Goal: Task Accomplishment & Management: Manage account settings

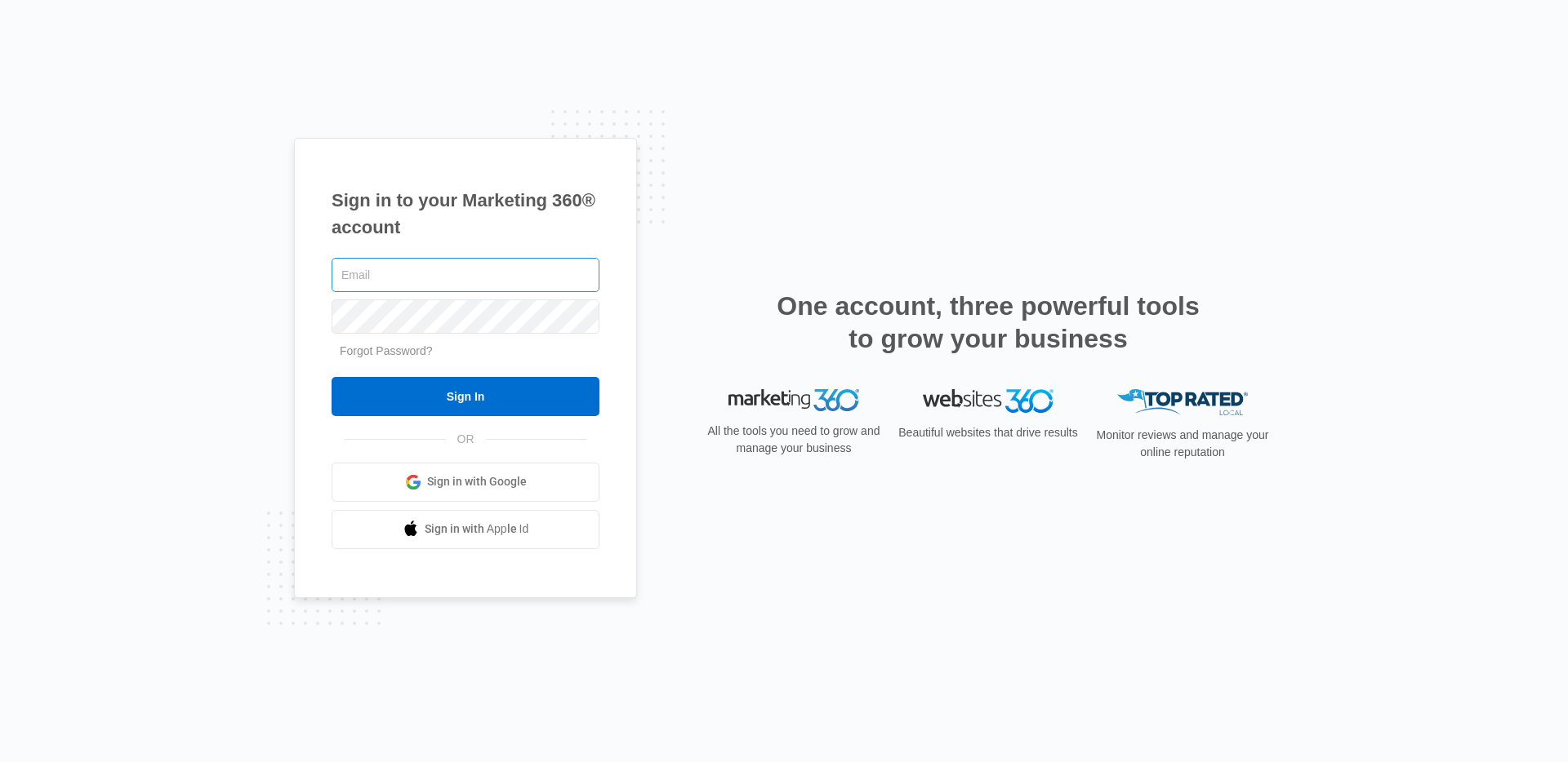
click at [475, 283] on input "text" at bounding box center [465, 275] width 267 height 34
type input "danny.fockler@madwire.com"
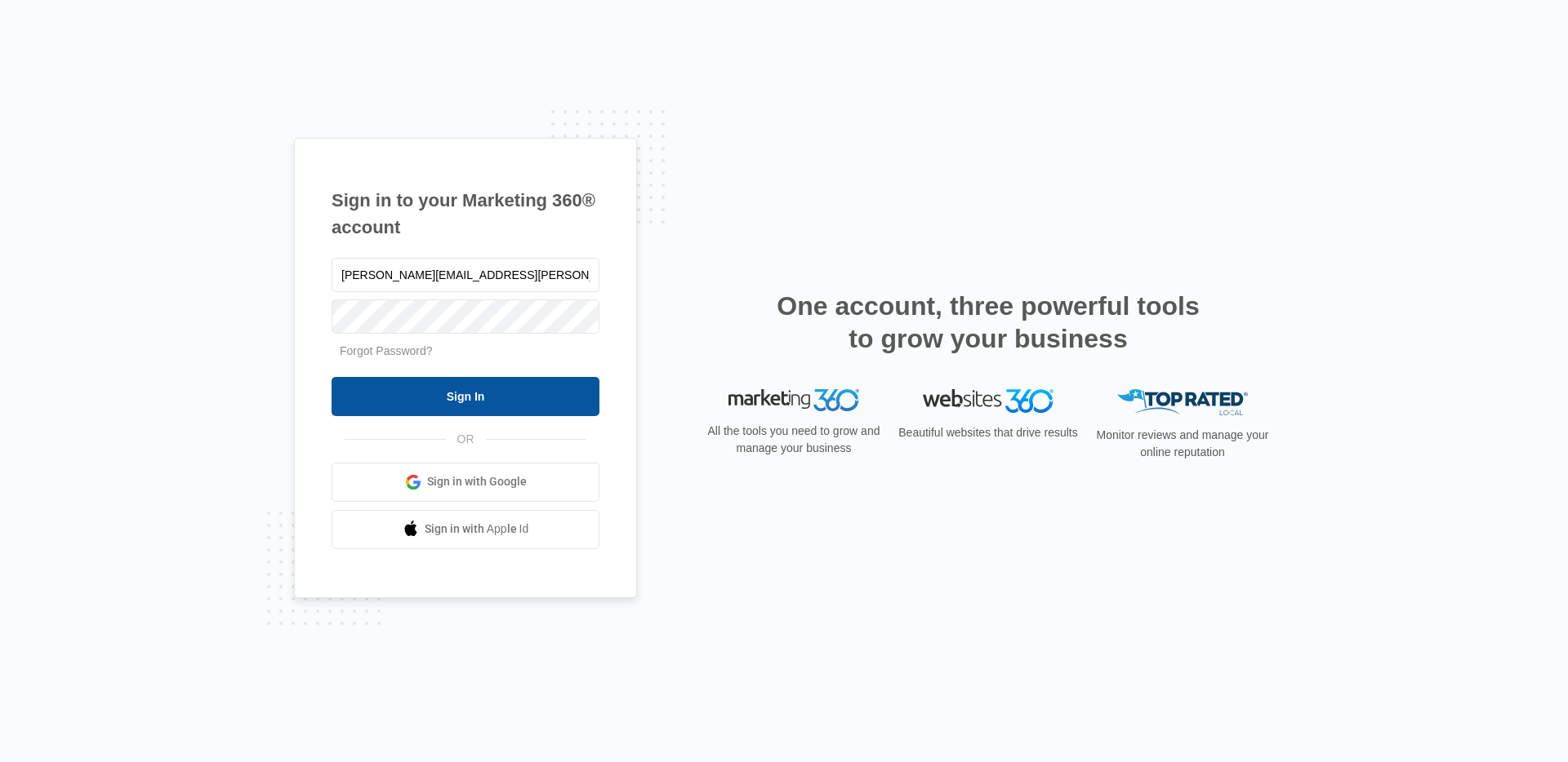
click at [480, 403] on input "Sign In" at bounding box center [465, 396] width 267 height 39
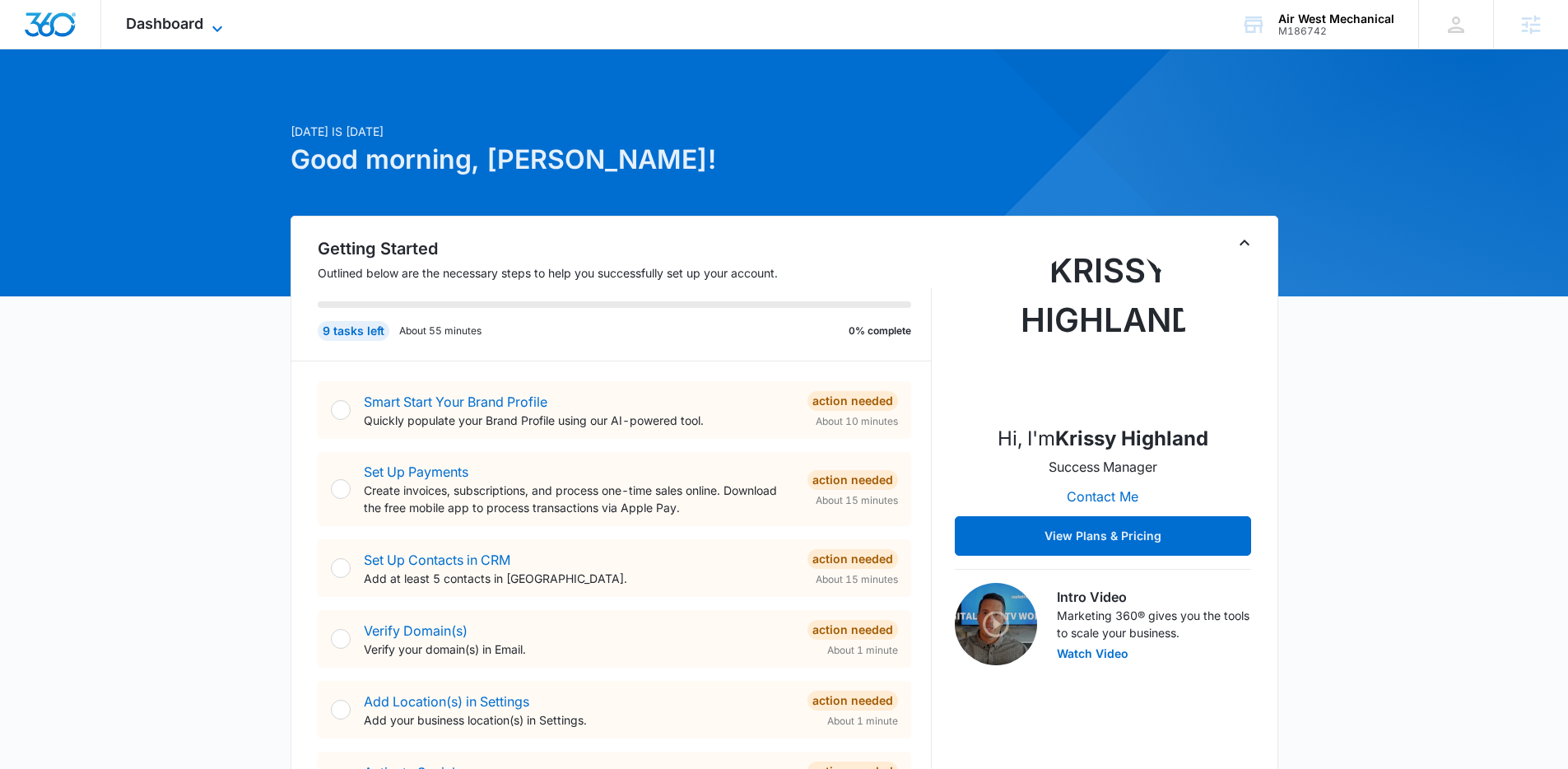
click at [203, 20] on span "Dashboard" at bounding box center [164, 23] width 77 height 17
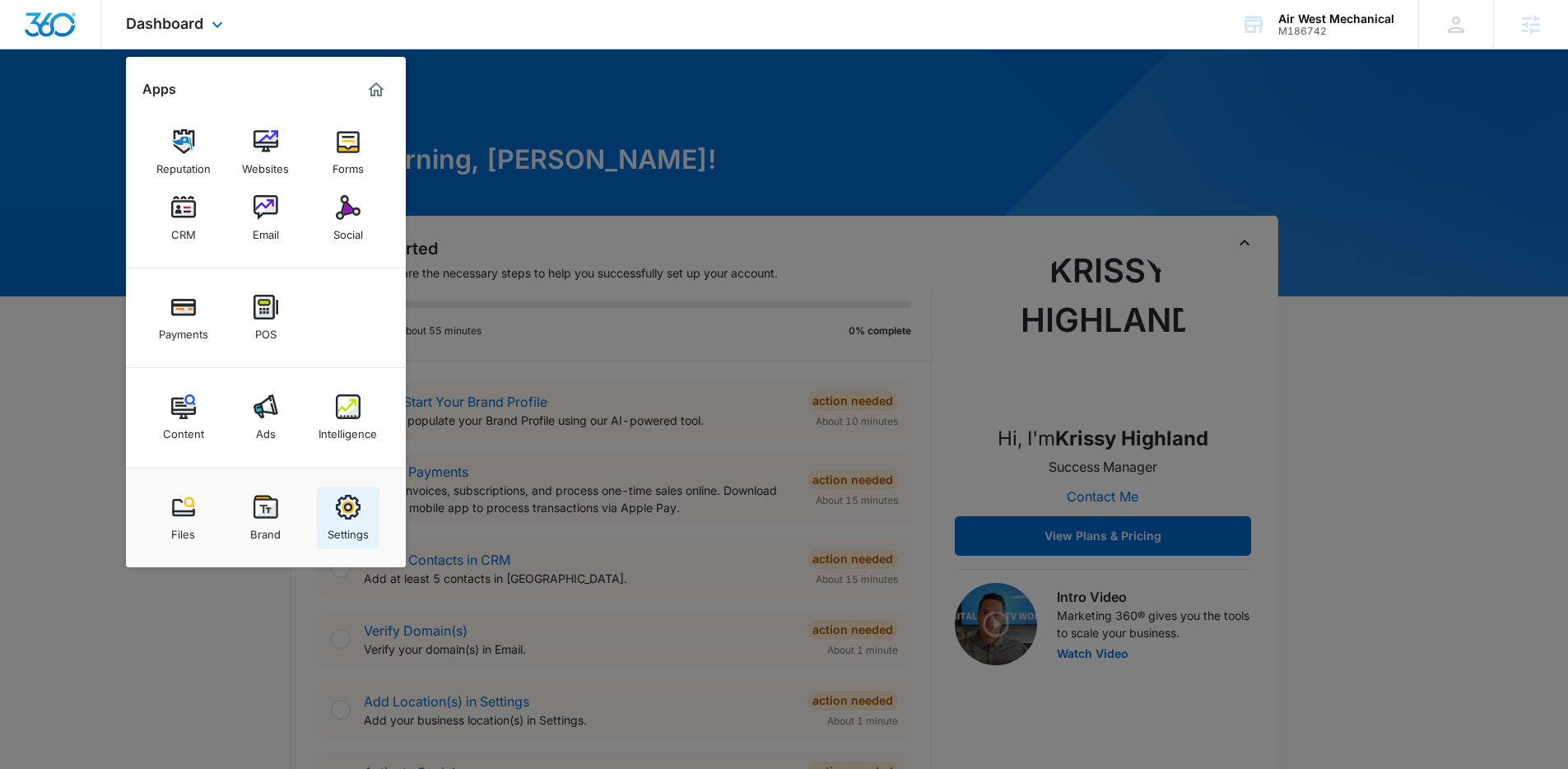
click at [353, 521] on div "Settings" at bounding box center [348, 530] width 41 height 22
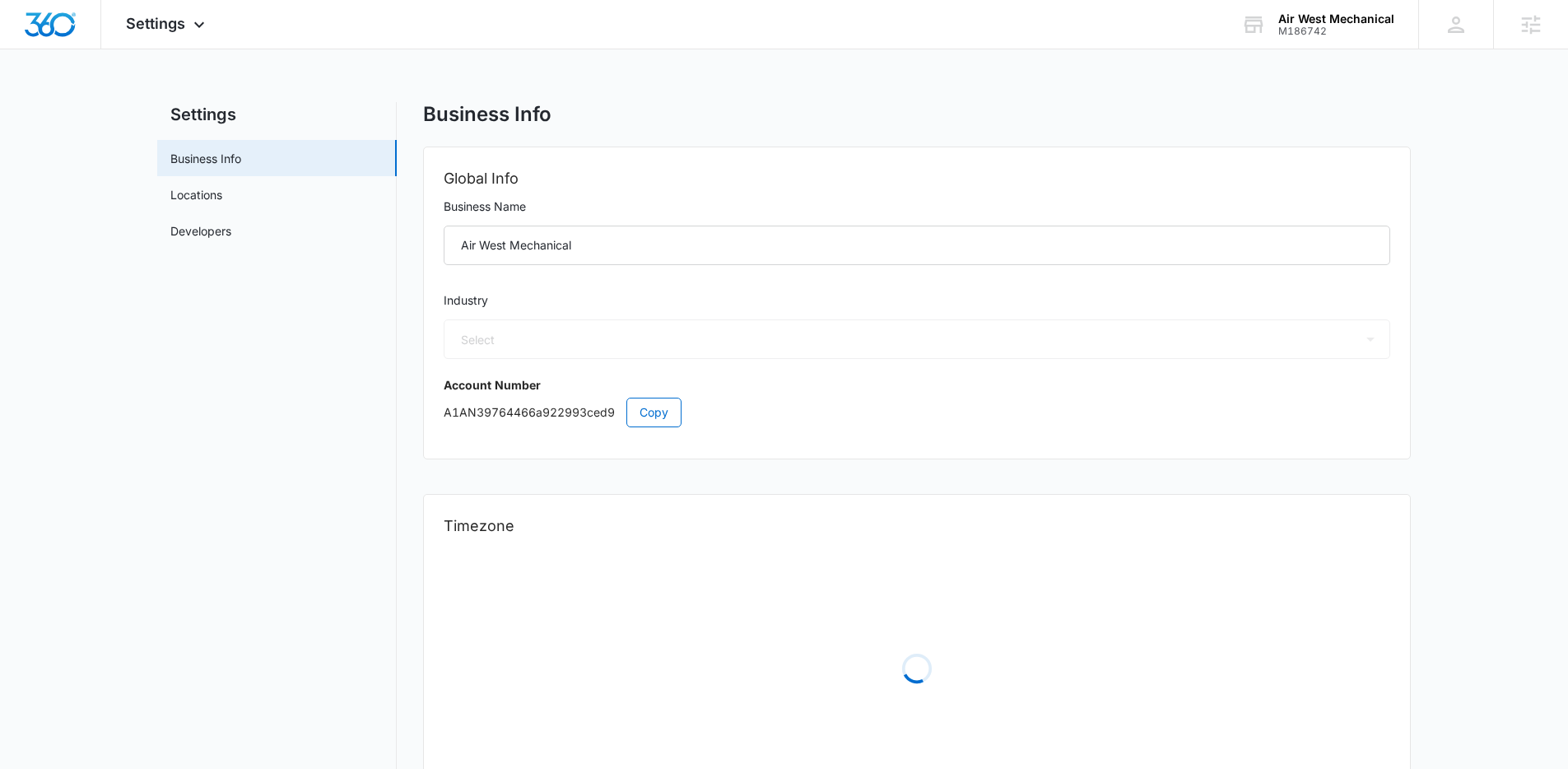
select select "3"
select select "US"
select select "America/Denver"
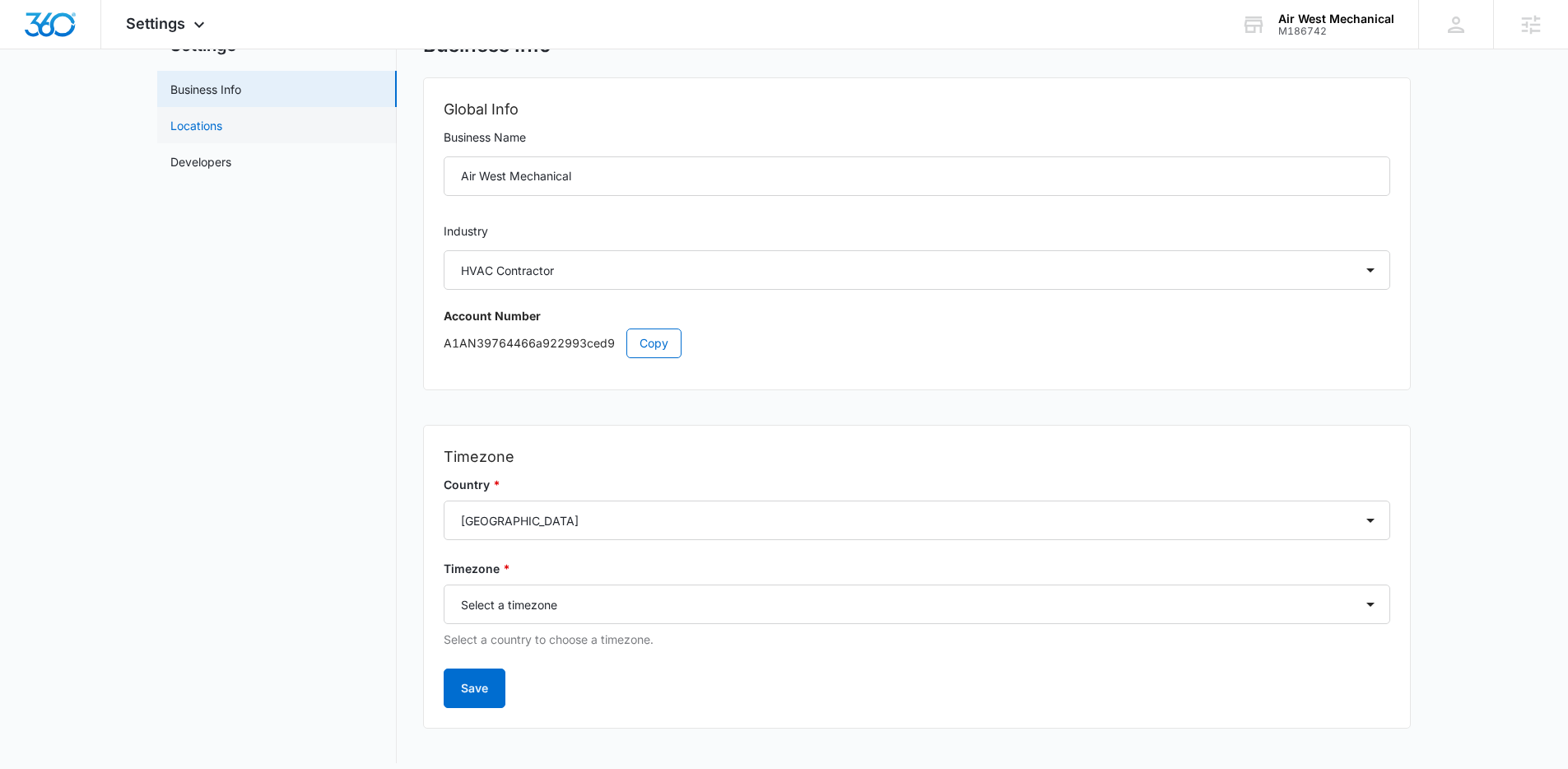
scroll to position [57, 0]
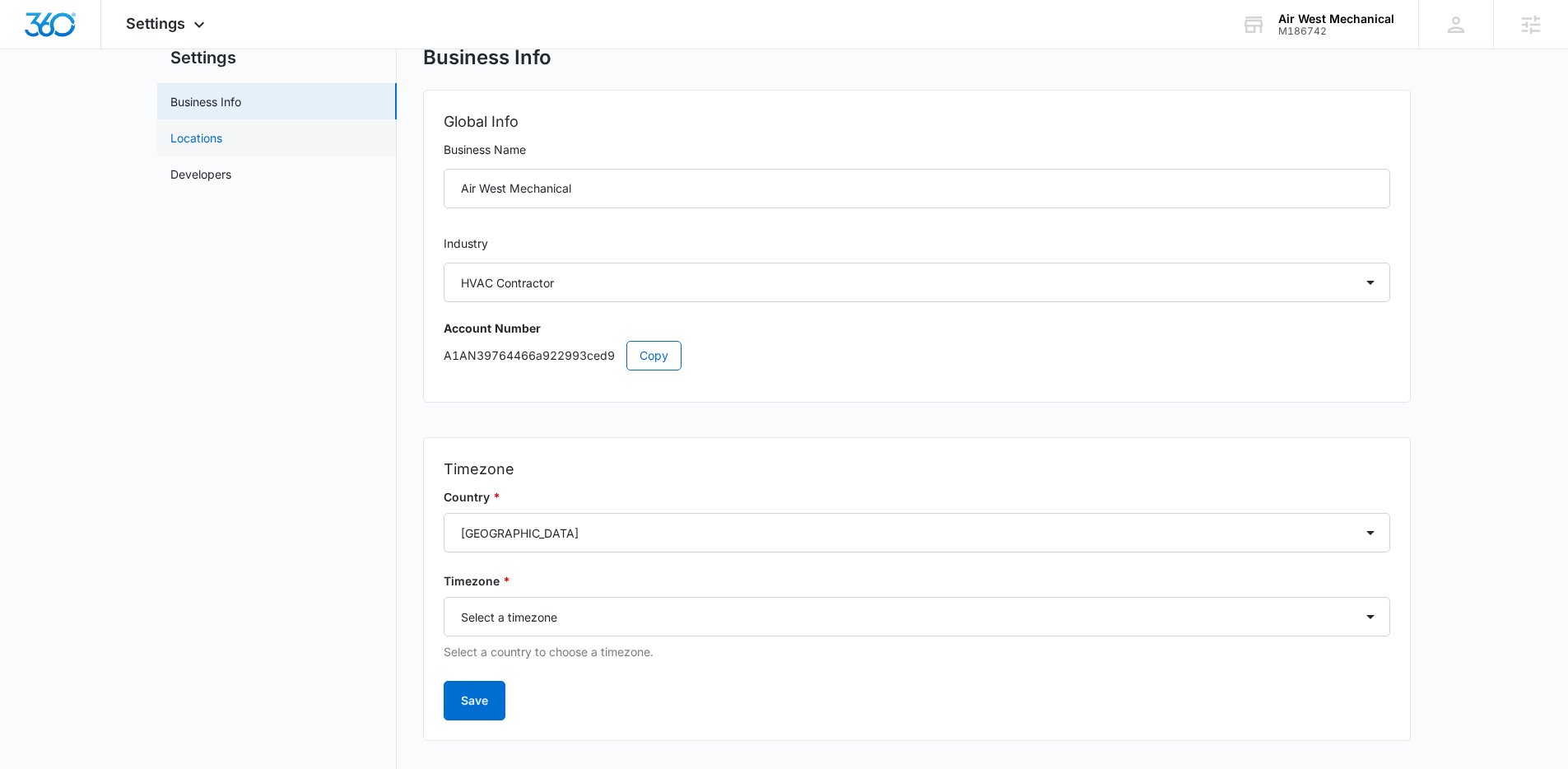
click at [223, 140] on link "Locations" at bounding box center [197, 138] width 52 height 17
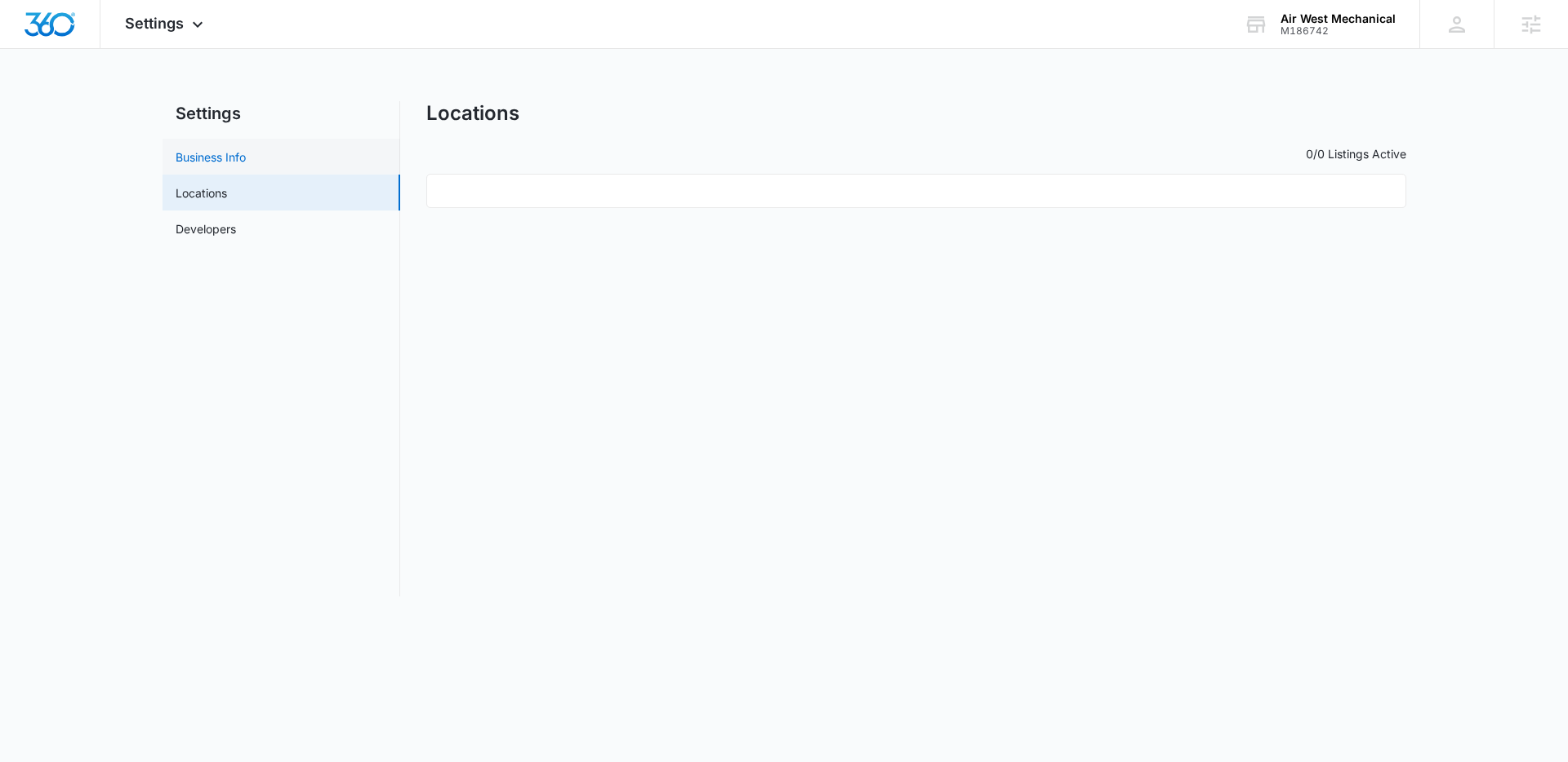
click at [245, 154] on link "Business Info" at bounding box center [210, 157] width 70 height 17
select select "3"
select select "US"
select select "America/Denver"
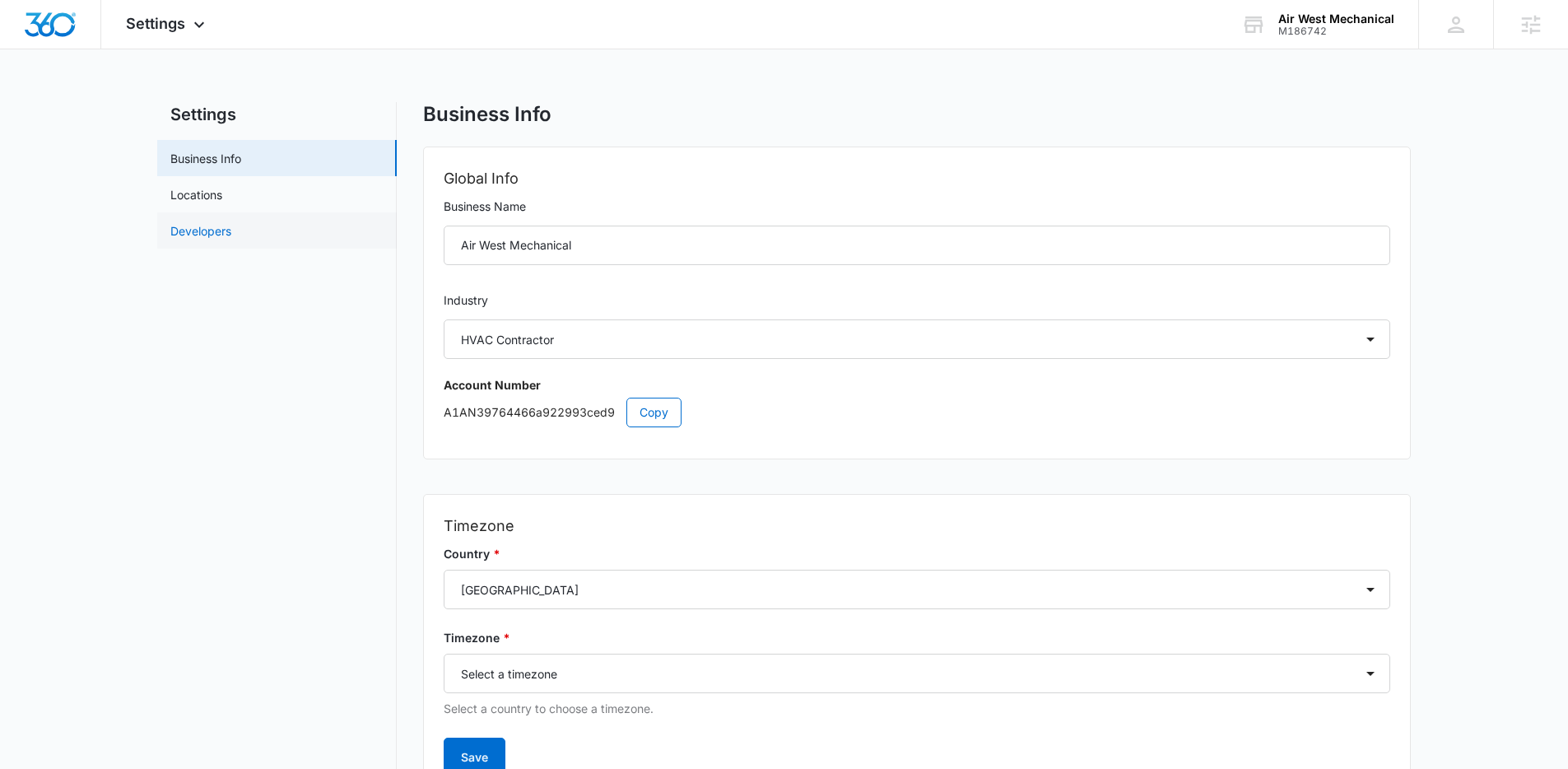
click at [231, 223] on link "Developers" at bounding box center [201, 231] width 61 height 17
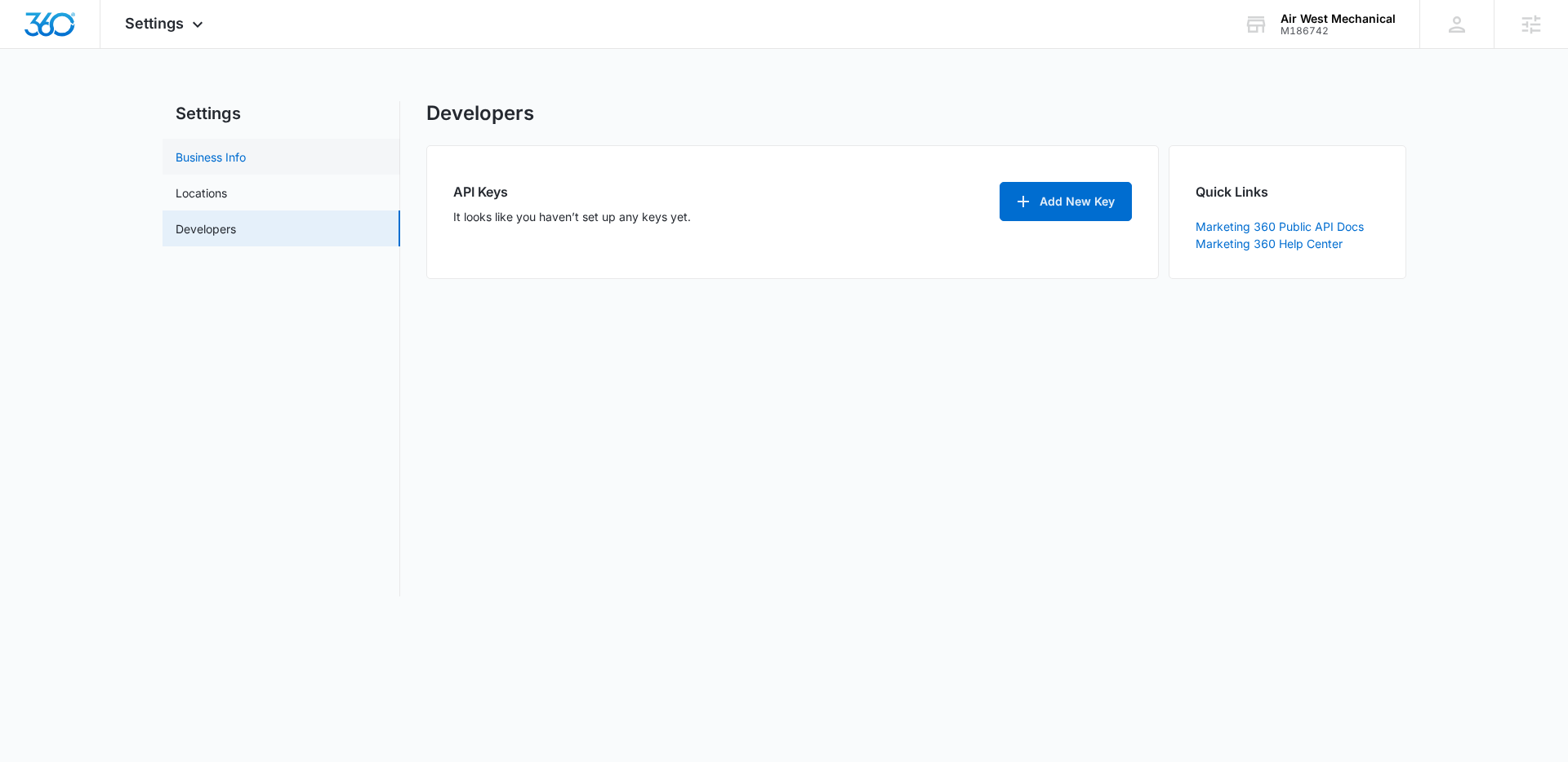
click at [243, 152] on link "Business Info" at bounding box center [210, 157] width 70 height 17
select select "3"
select select "US"
select select "America/Denver"
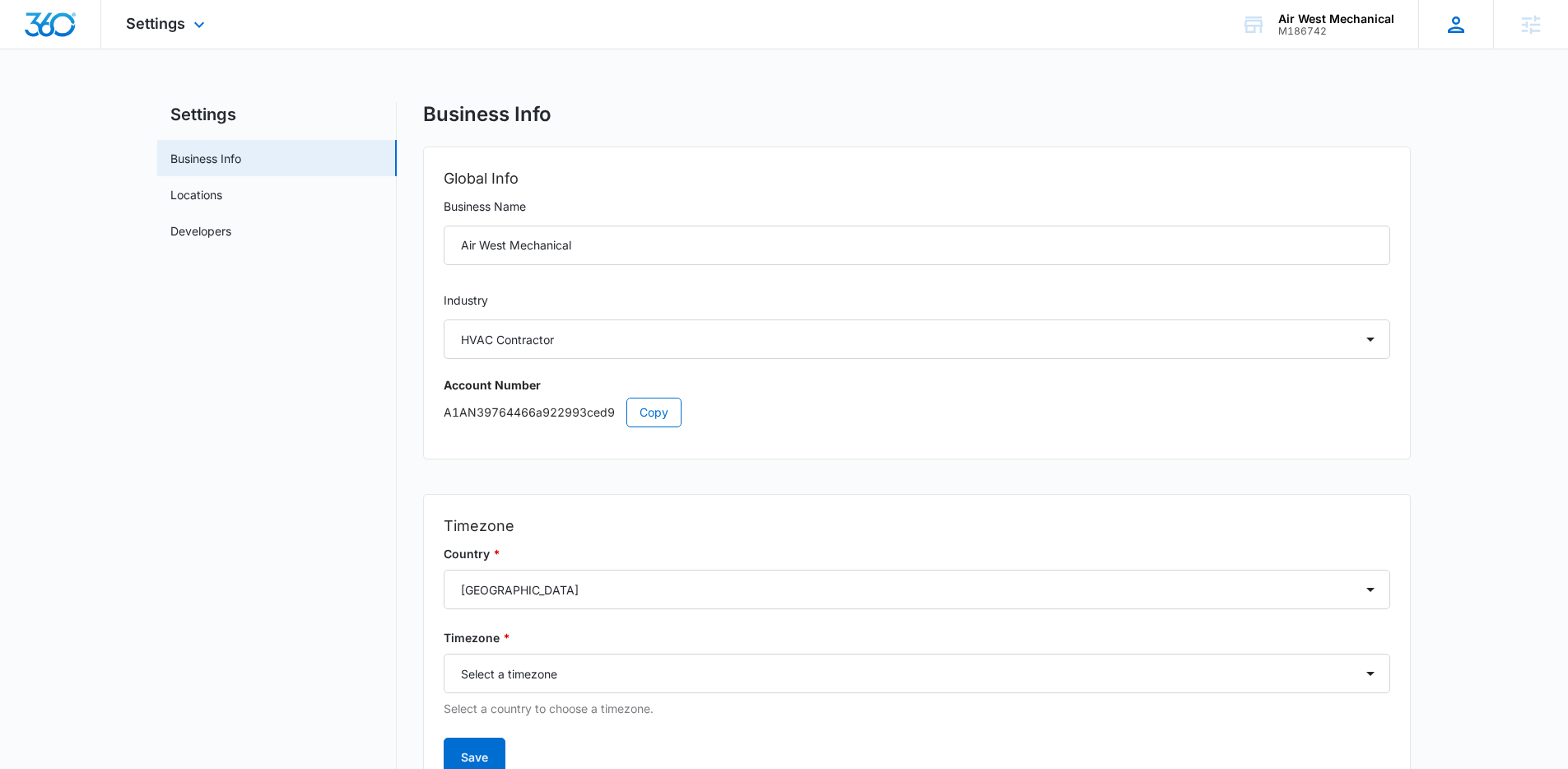
click at [1456, 26] on icon at bounding box center [1456, 24] width 17 height 17
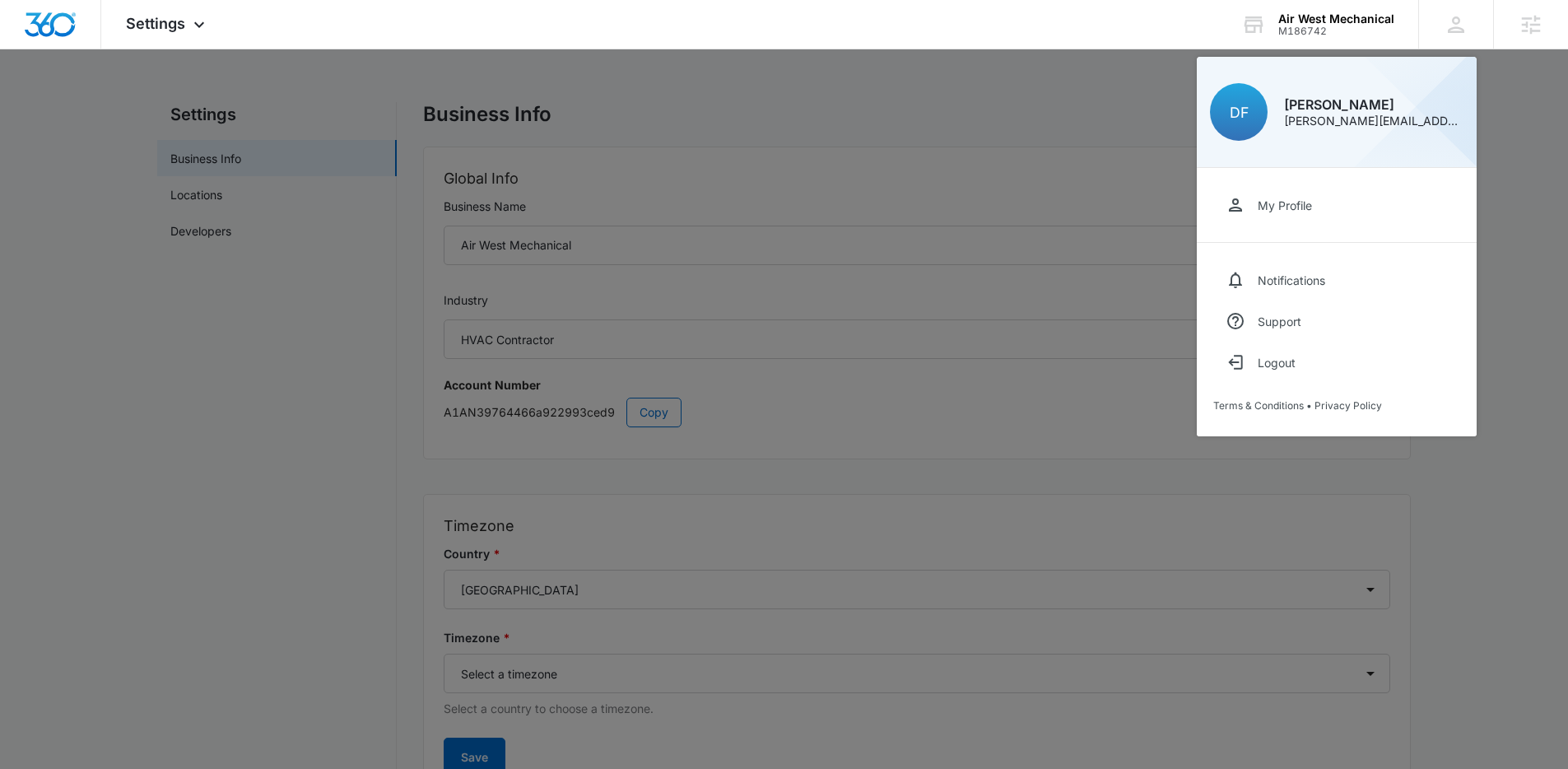
click at [1532, 146] on div at bounding box center [784, 384] width 1568 height 769
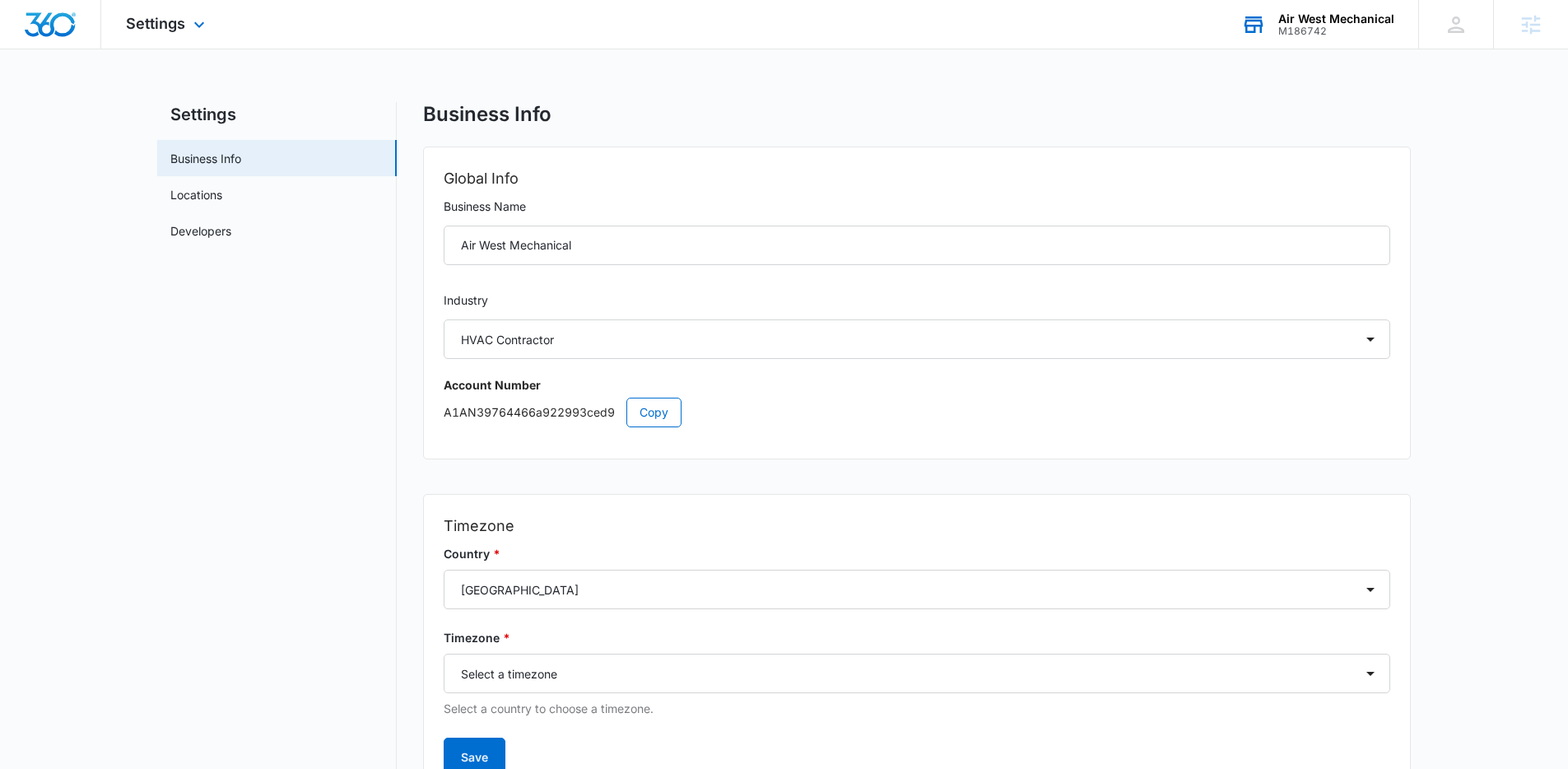
click at [1352, 30] on div "M186742" at bounding box center [1336, 30] width 116 height 11
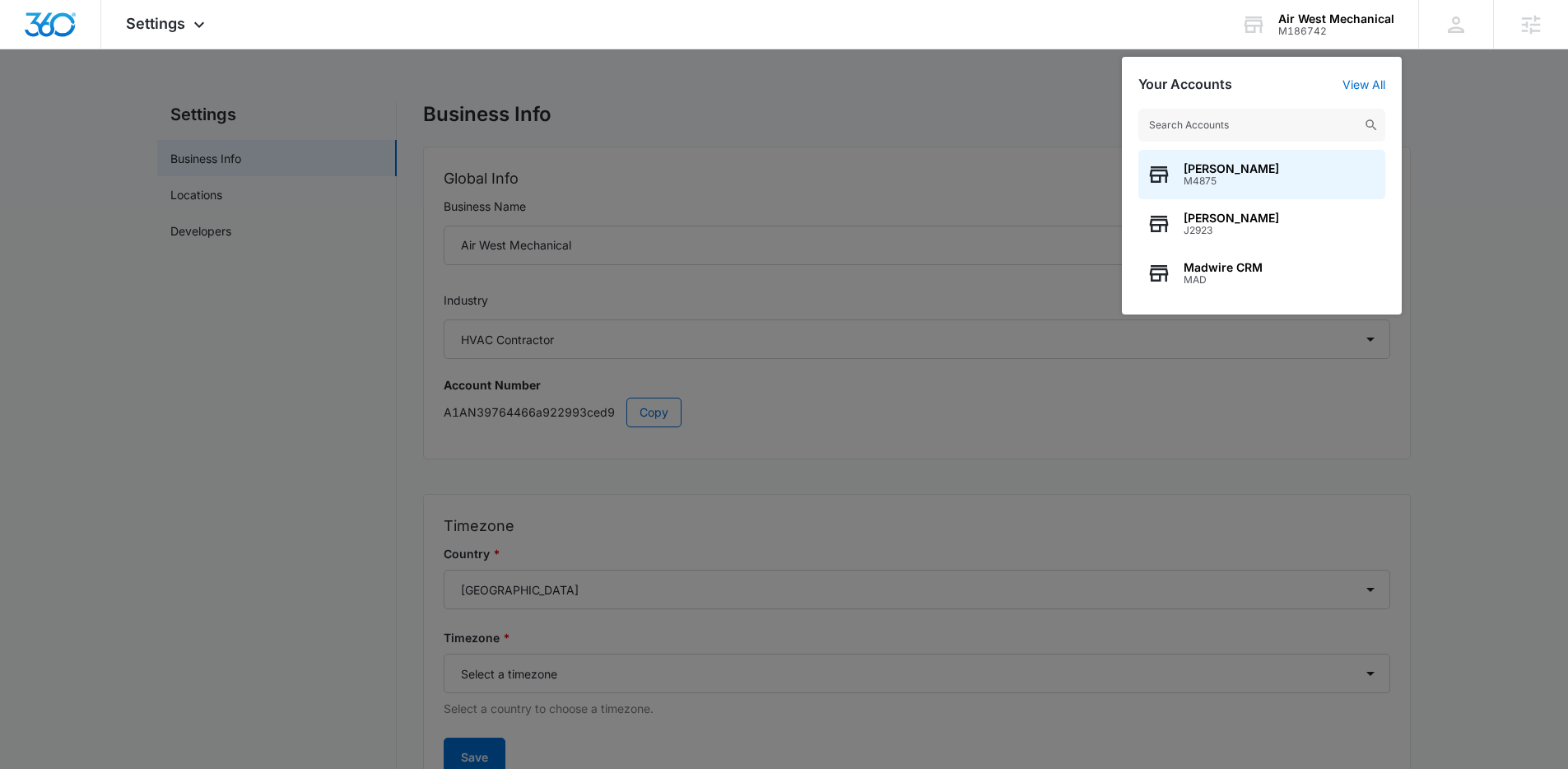
click at [1487, 172] on div at bounding box center [784, 384] width 1568 height 769
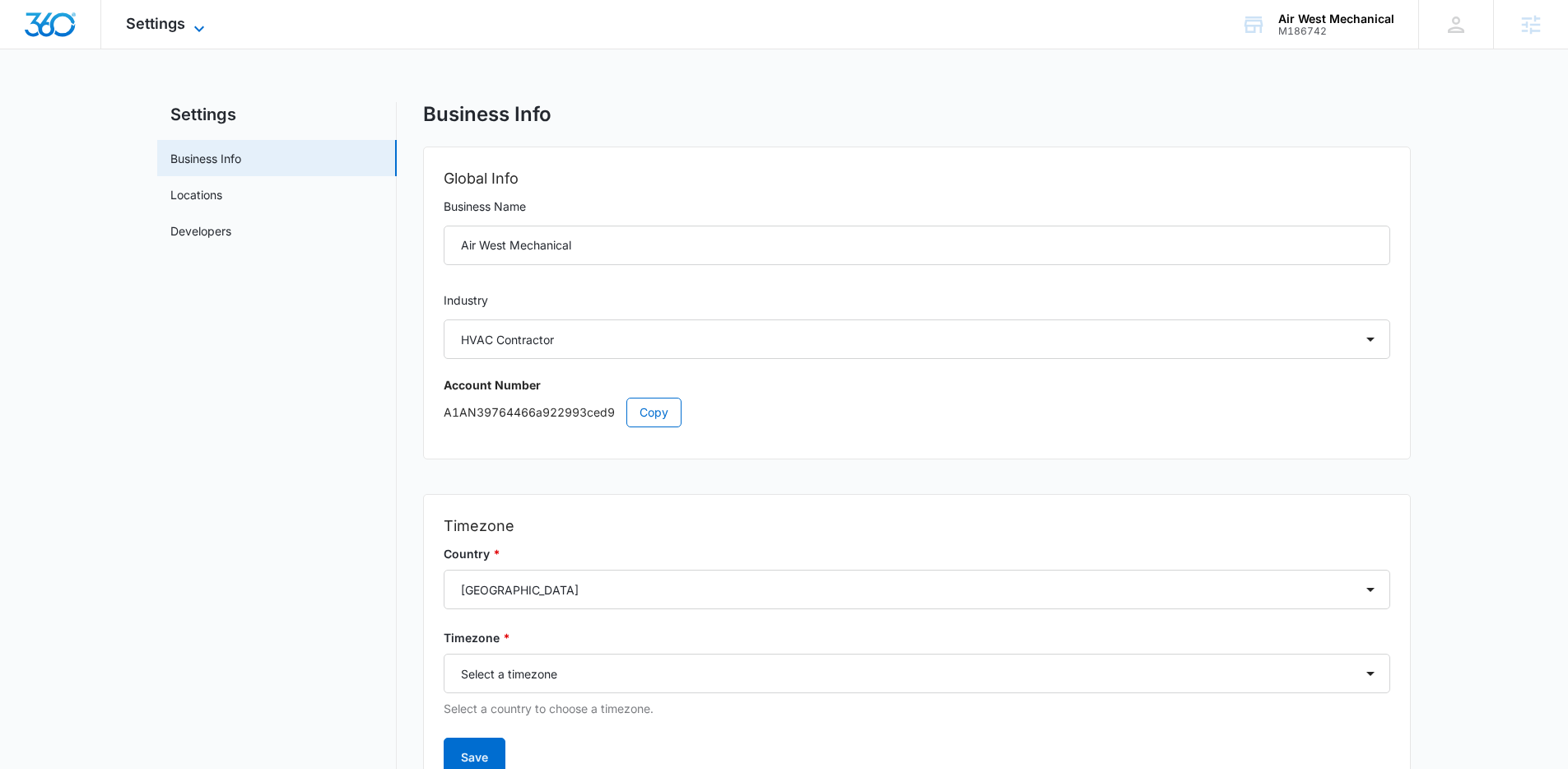
click at [201, 26] on icon at bounding box center [199, 29] width 20 height 20
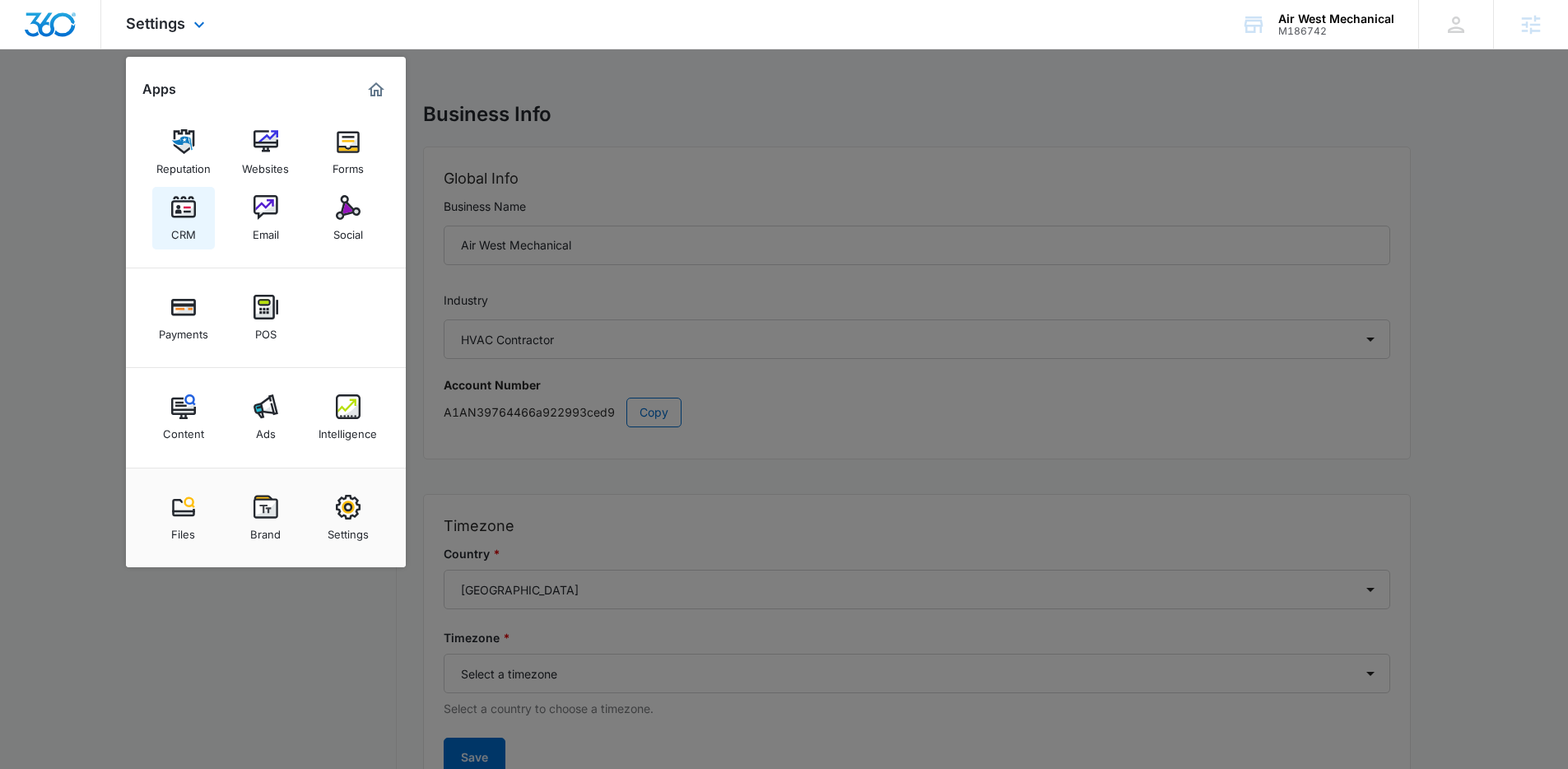
click at [178, 217] on img at bounding box center [183, 207] width 24 height 24
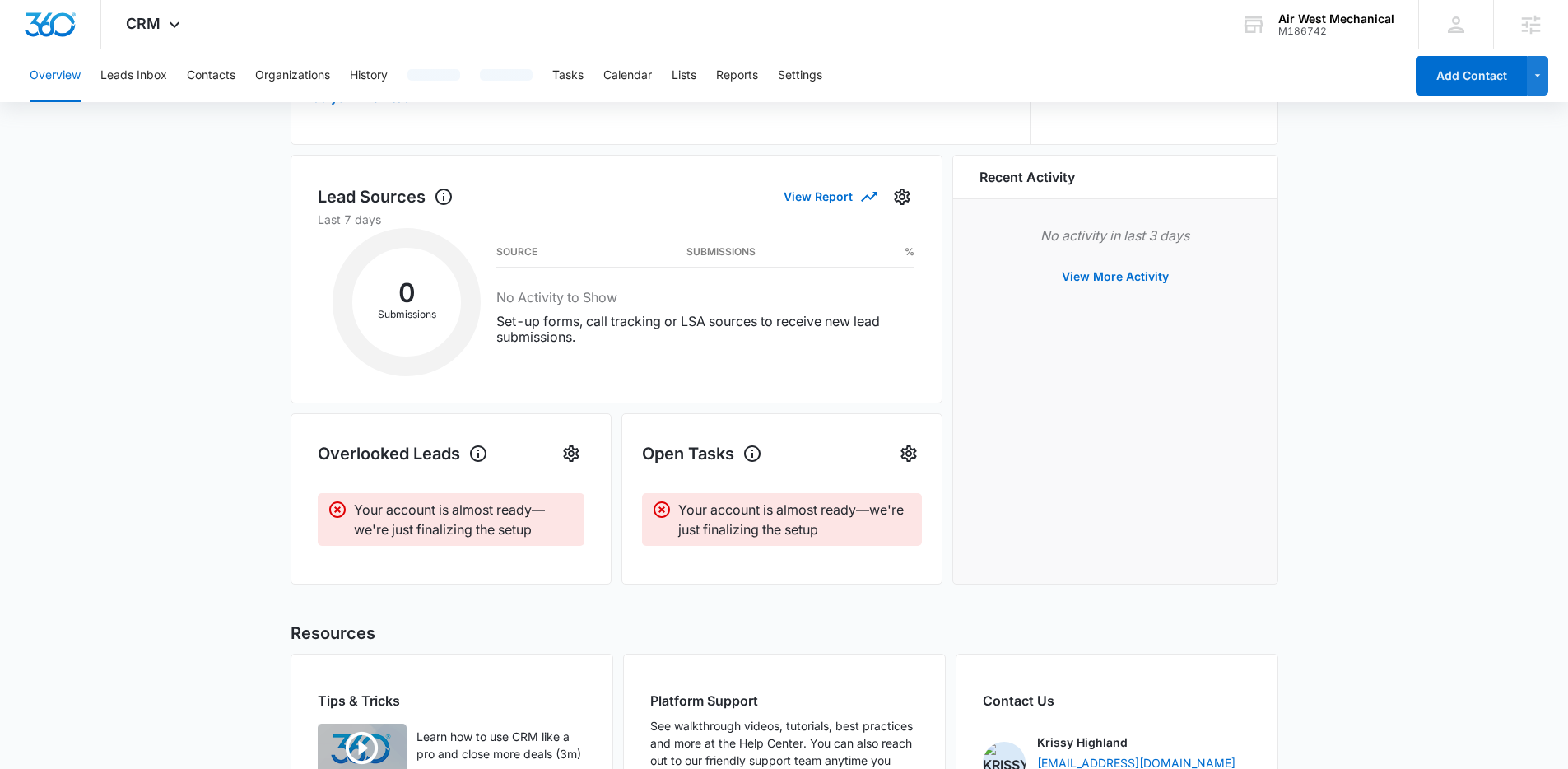
scroll to position [27, 0]
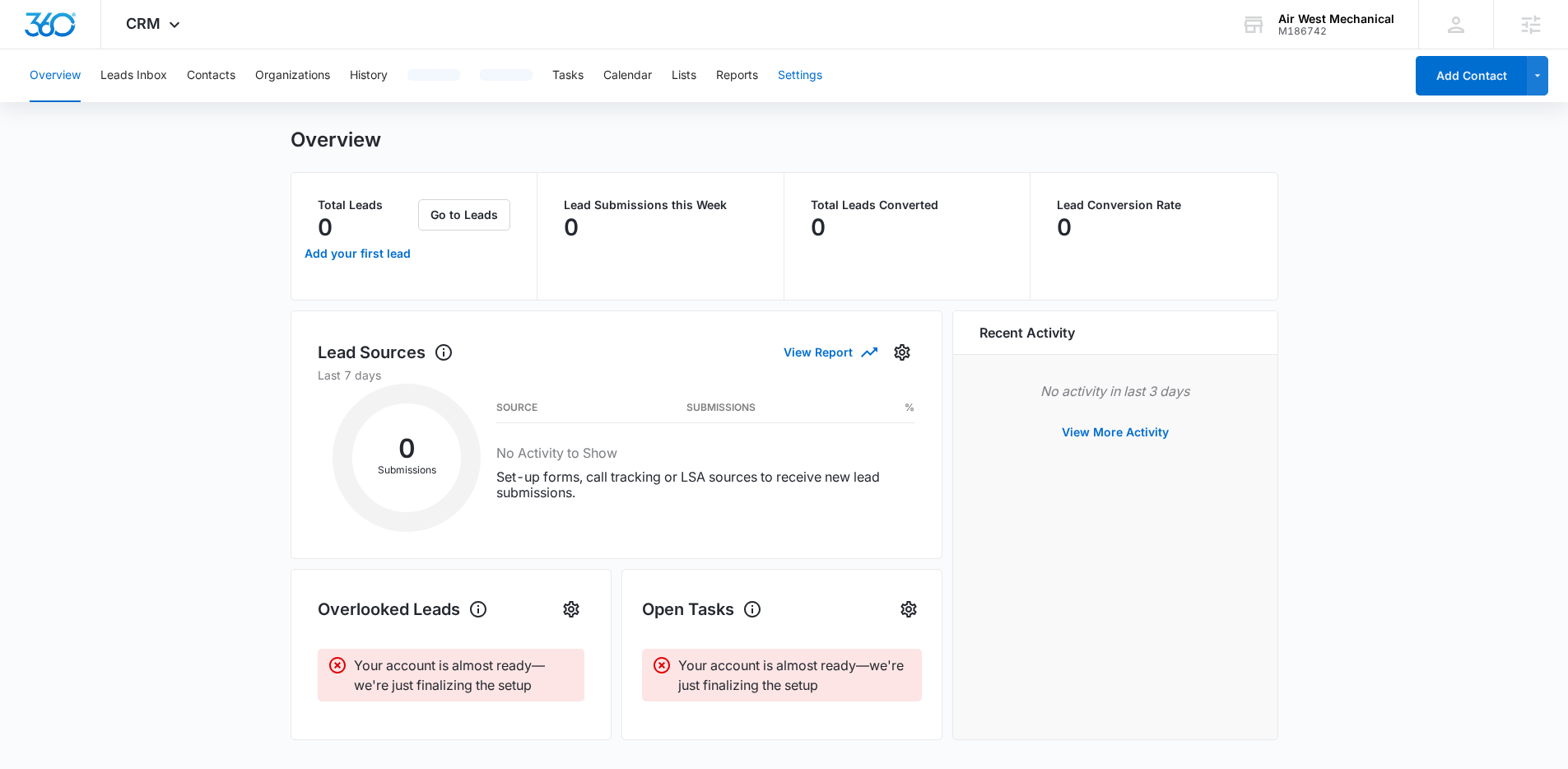
click at [811, 70] on button "Settings" at bounding box center [800, 76] width 44 height 53
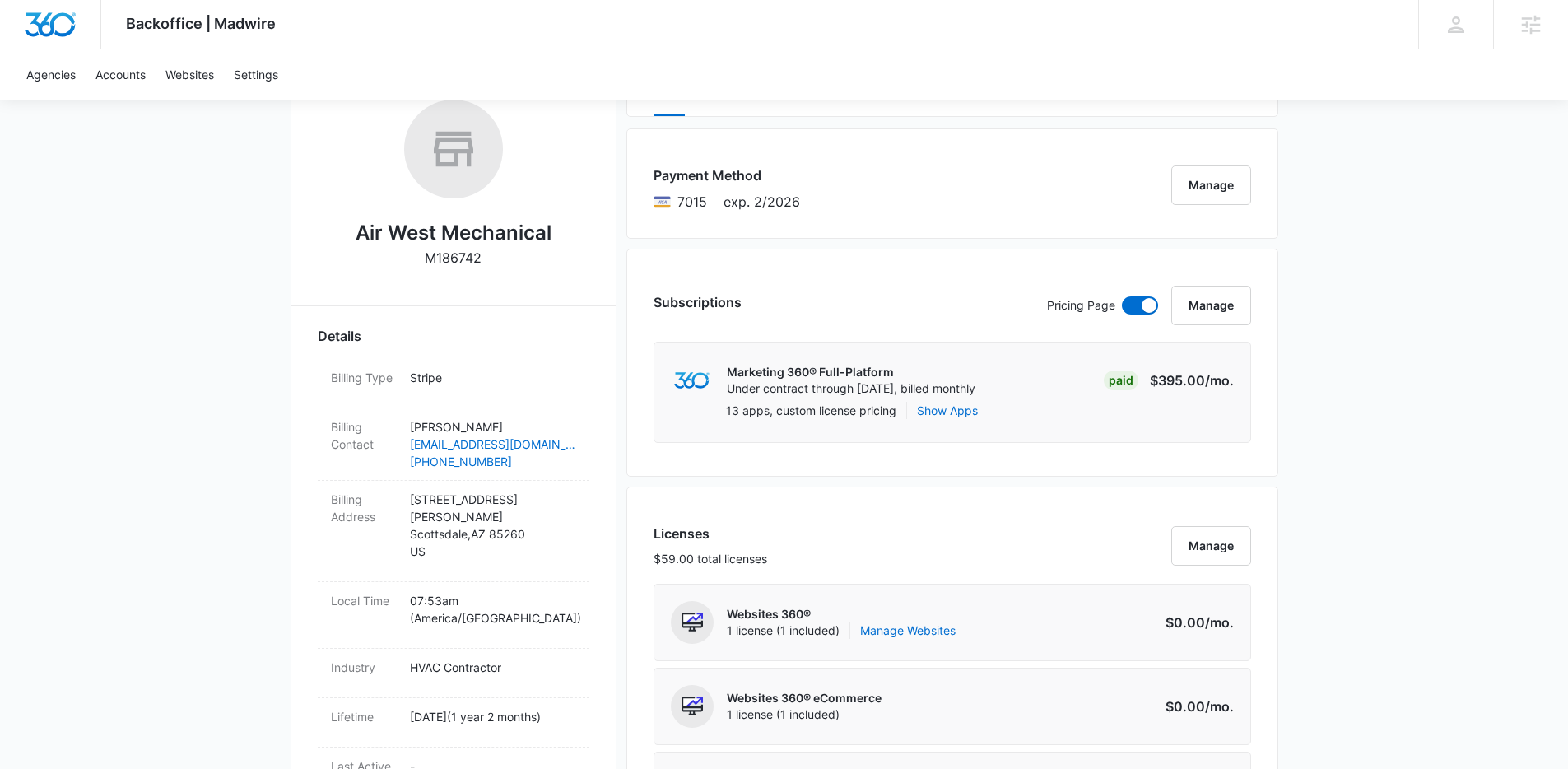
scroll to position [271, 0]
